Goal: Navigation & Orientation: Find specific page/section

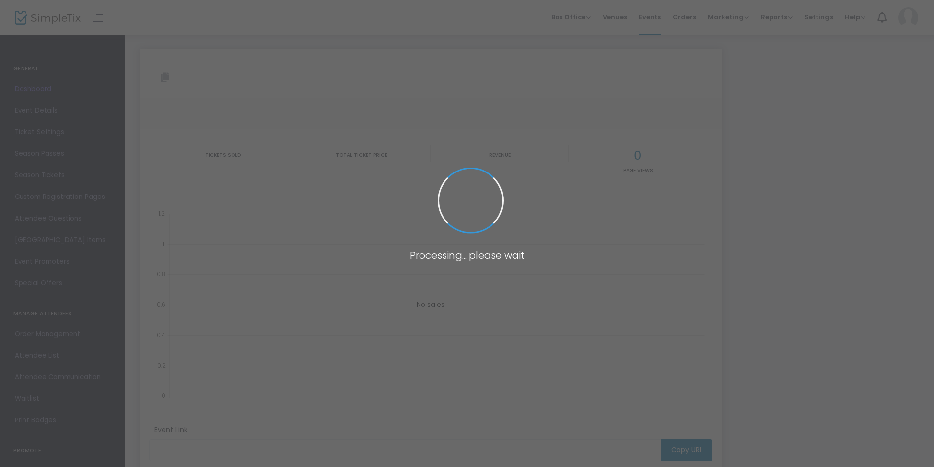
type input "[URL][DOMAIN_NAME][PERSON_NAME]"
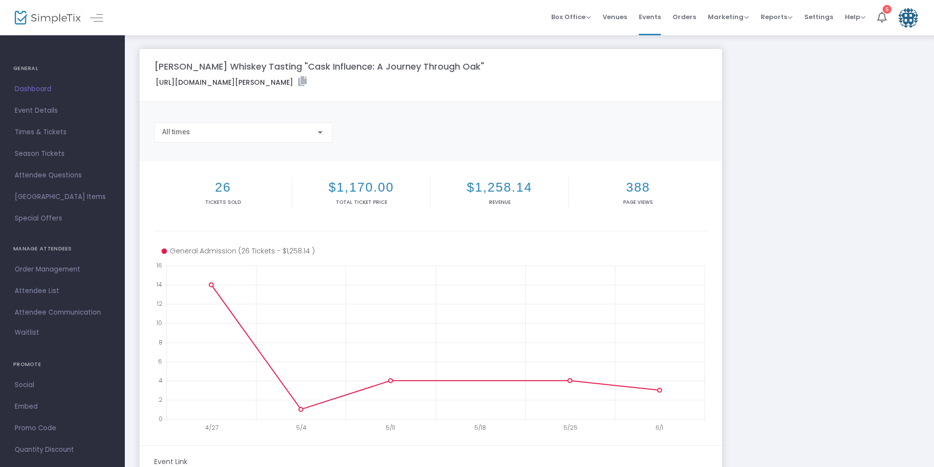
click at [39, 91] on span "Dashboard" at bounding box center [62, 89] width 95 height 13
click at [651, 14] on span "Events" at bounding box center [650, 16] width 22 height 25
